Goal: Transaction & Acquisition: Purchase product/service

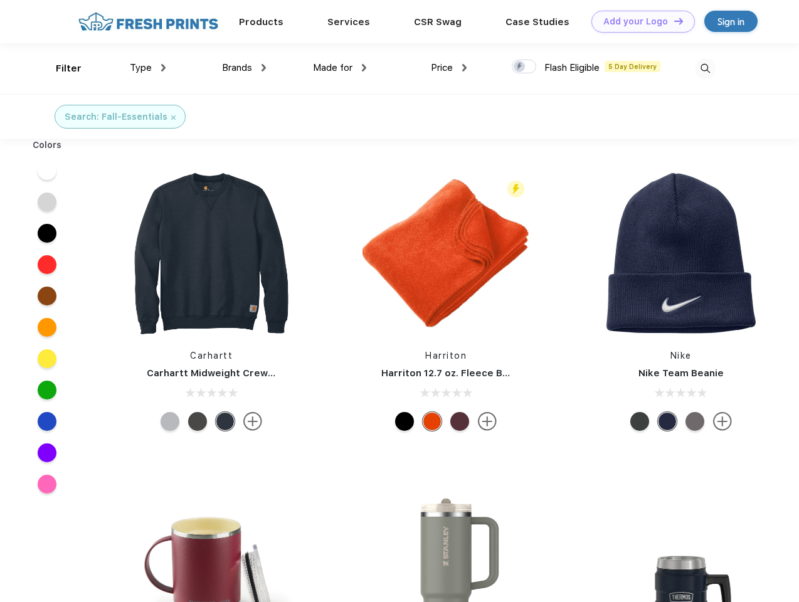
scroll to position [1, 0]
click at [638, 21] on link "Add your Logo Design Tool" at bounding box center [642, 22] width 103 height 22
click at [0, 0] on div "Design Tool" at bounding box center [0, 0] width 0 height 0
click at [673, 21] on link "Add your Logo Design Tool" at bounding box center [642, 22] width 103 height 22
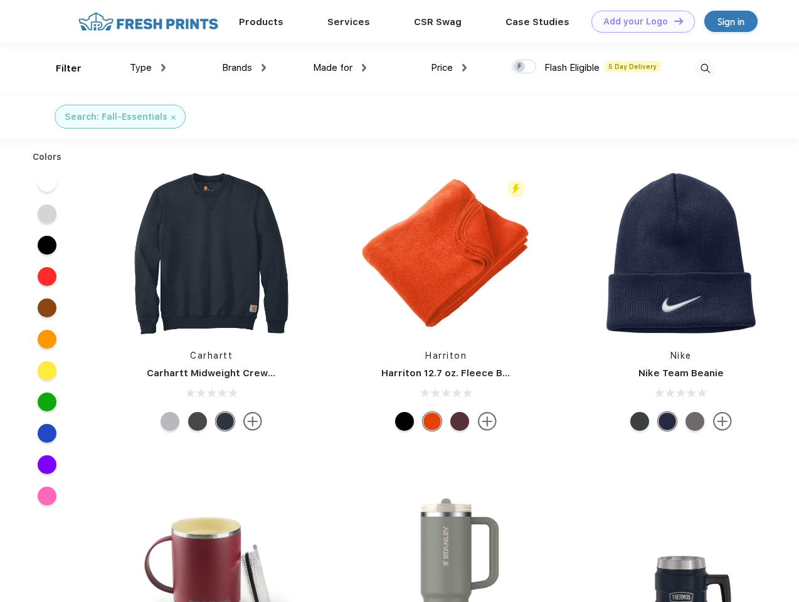
click at [60, 68] on div "Filter" at bounding box center [69, 68] width 26 height 14
click at [148, 68] on span "Type" at bounding box center [141, 67] width 22 height 11
click at [244, 68] on span "Brands" at bounding box center [237, 67] width 30 height 11
click at [340, 68] on span "Made for" at bounding box center [333, 67] width 40 height 11
click at [449, 68] on span "Price" at bounding box center [442, 67] width 22 height 11
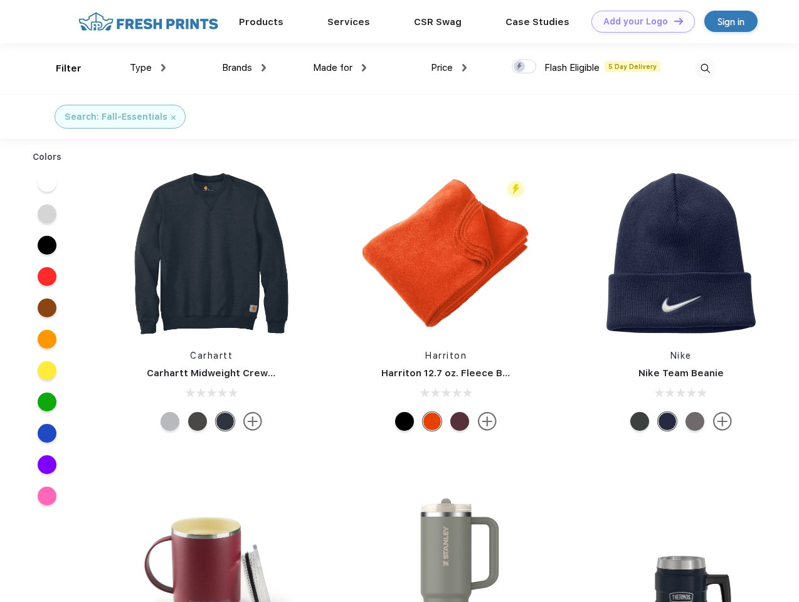
click at [524, 67] on div at bounding box center [524, 67] width 24 height 14
click at [520, 67] on input "checkbox" at bounding box center [516, 63] width 8 height 8
click at [705, 68] on img at bounding box center [705, 68] width 21 height 21
